Goal: Navigation & Orientation: Find specific page/section

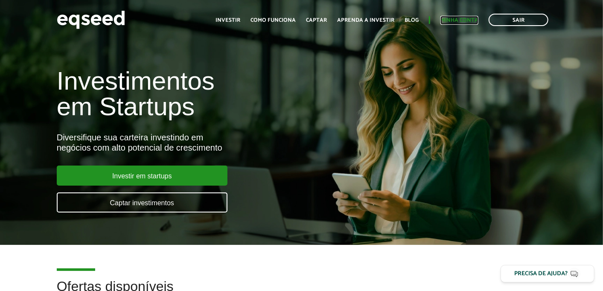
click at [457, 18] on link "Minha conta" at bounding box center [460, 21] width 38 height 6
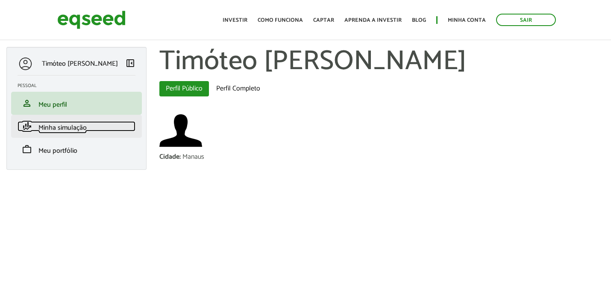
click at [57, 126] on span "Minha simulação" at bounding box center [62, 128] width 48 height 12
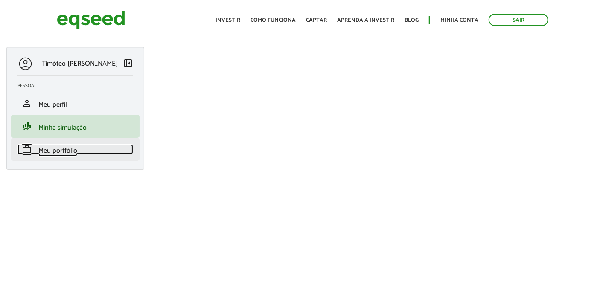
click at [53, 157] on span "Meu portfólio" at bounding box center [57, 151] width 39 height 12
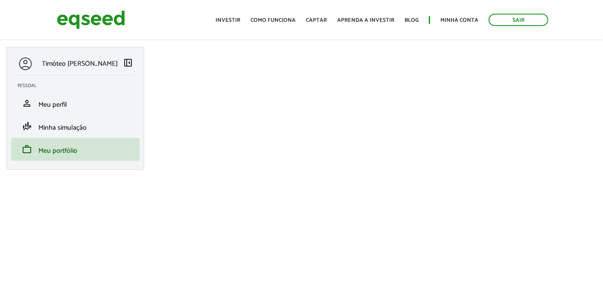
click at [129, 66] on span "left_panel_close" at bounding box center [128, 63] width 10 height 10
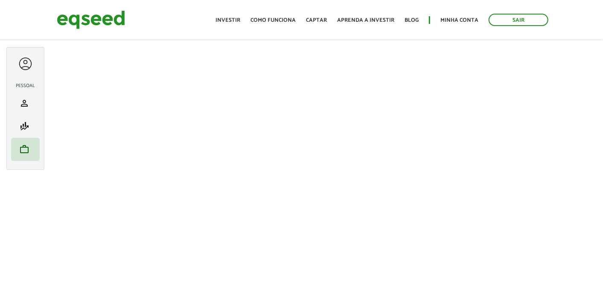
click at [26, 61] on div at bounding box center [26, 64] width 16 height 16
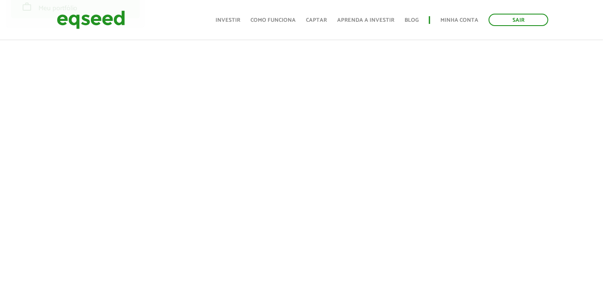
scroll to position [142, 0]
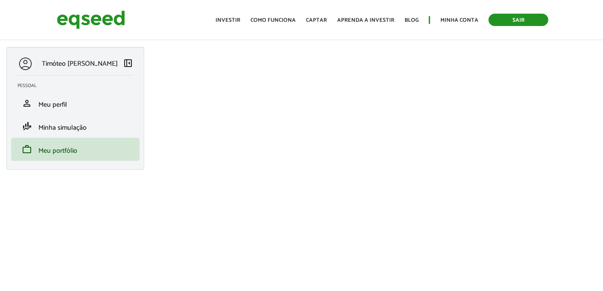
click at [510, 20] on link "Sair" at bounding box center [519, 20] width 60 height 12
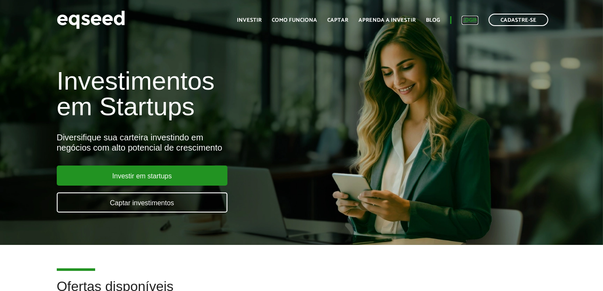
click at [465, 19] on link "Login" at bounding box center [470, 21] width 17 height 6
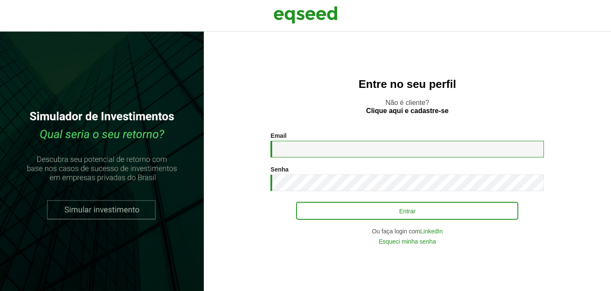
type input "**********"
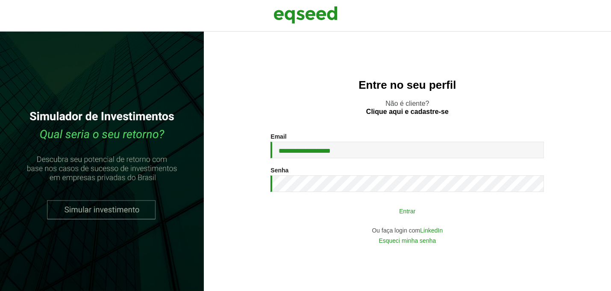
click at [364, 214] on button "Entrar" at bounding box center [407, 211] width 222 height 16
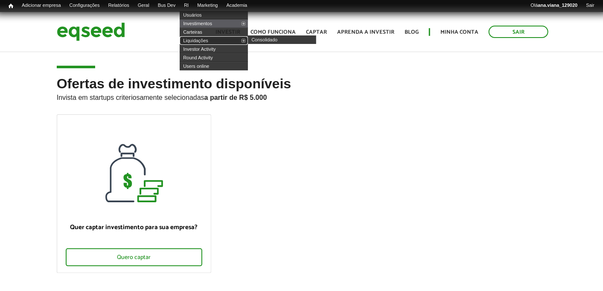
click at [215, 41] on link "Liquidações" at bounding box center [214, 40] width 68 height 9
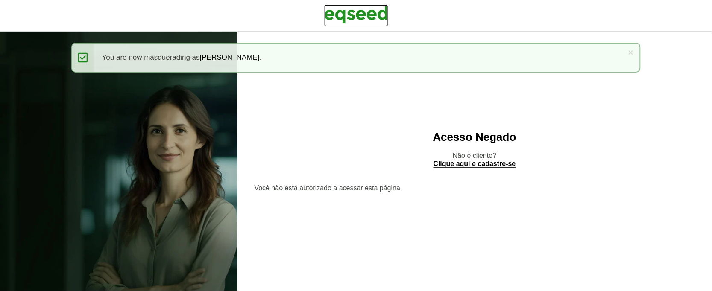
click at [354, 19] on img at bounding box center [356, 14] width 64 height 21
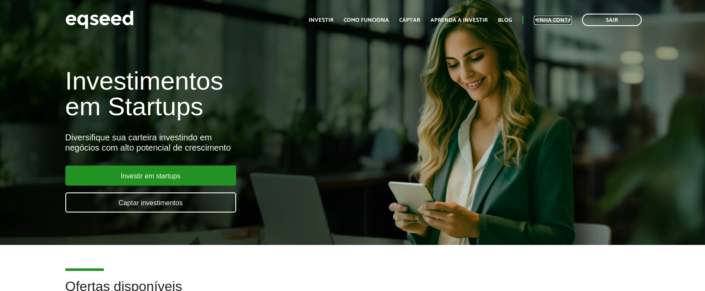
click at [549, 18] on link "Minha conta" at bounding box center [553, 21] width 38 height 6
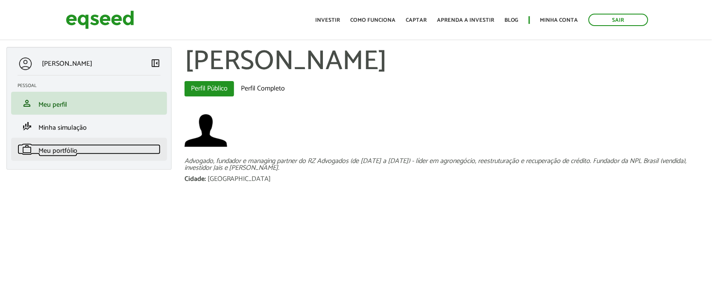
click at [61, 150] on span "Meu portfólio" at bounding box center [57, 151] width 39 height 12
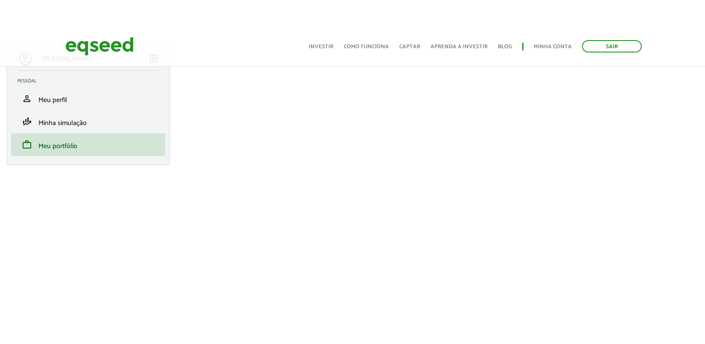
scroll to position [47, 0]
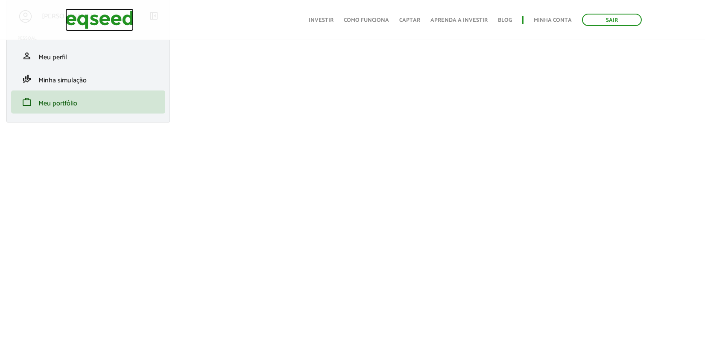
click at [100, 28] on img at bounding box center [99, 20] width 68 height 23
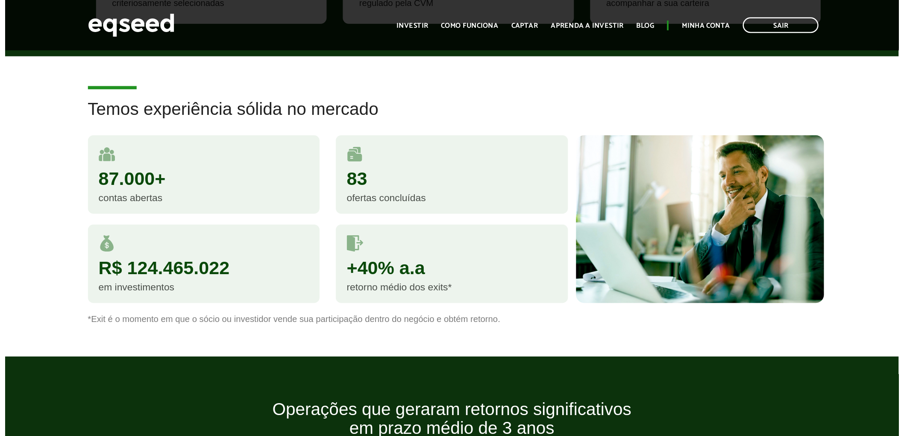
scroll to position [474, 0]
